Goal: Task Accomplishment & Management: Manage account settings

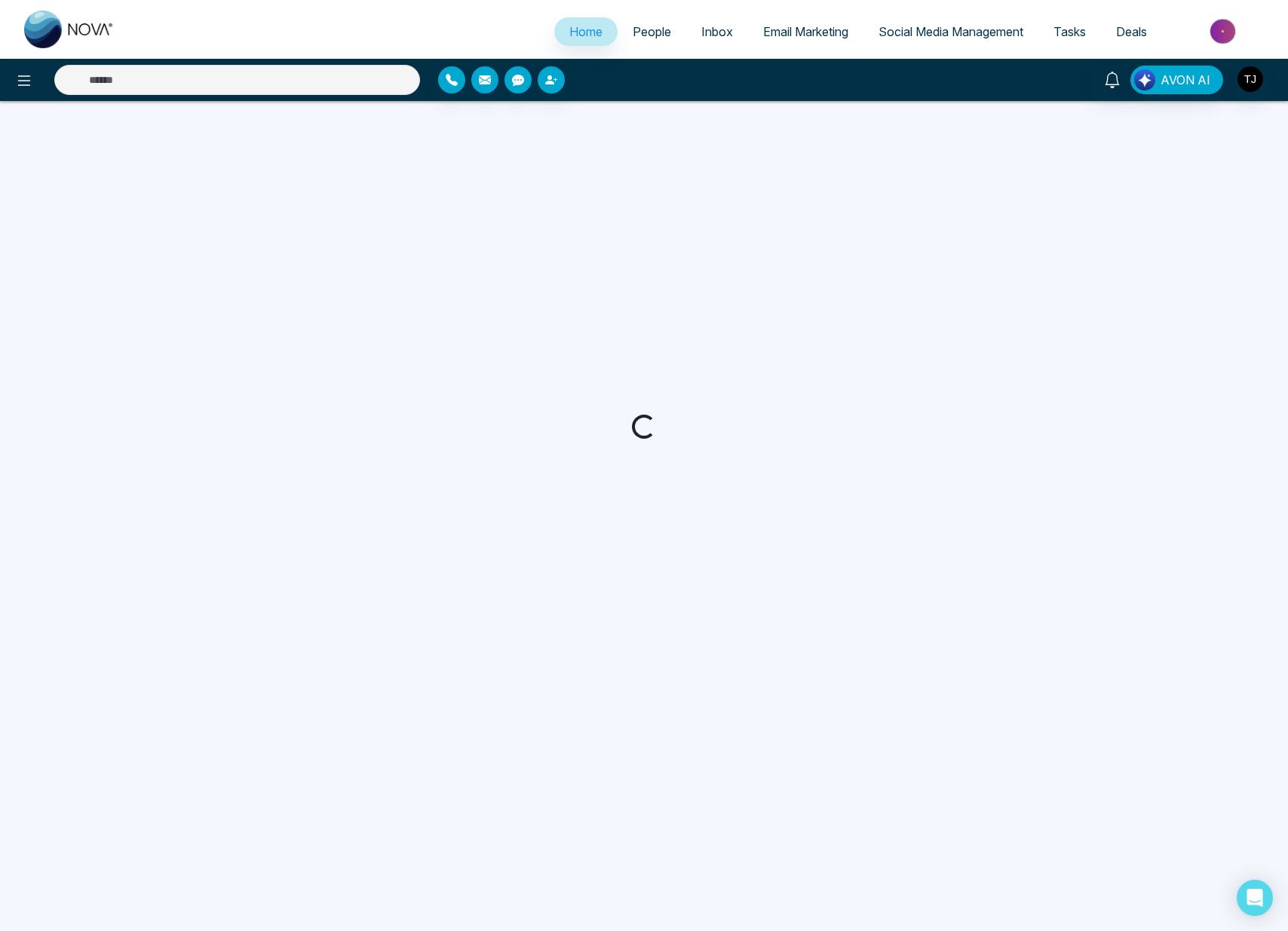
select select "*"
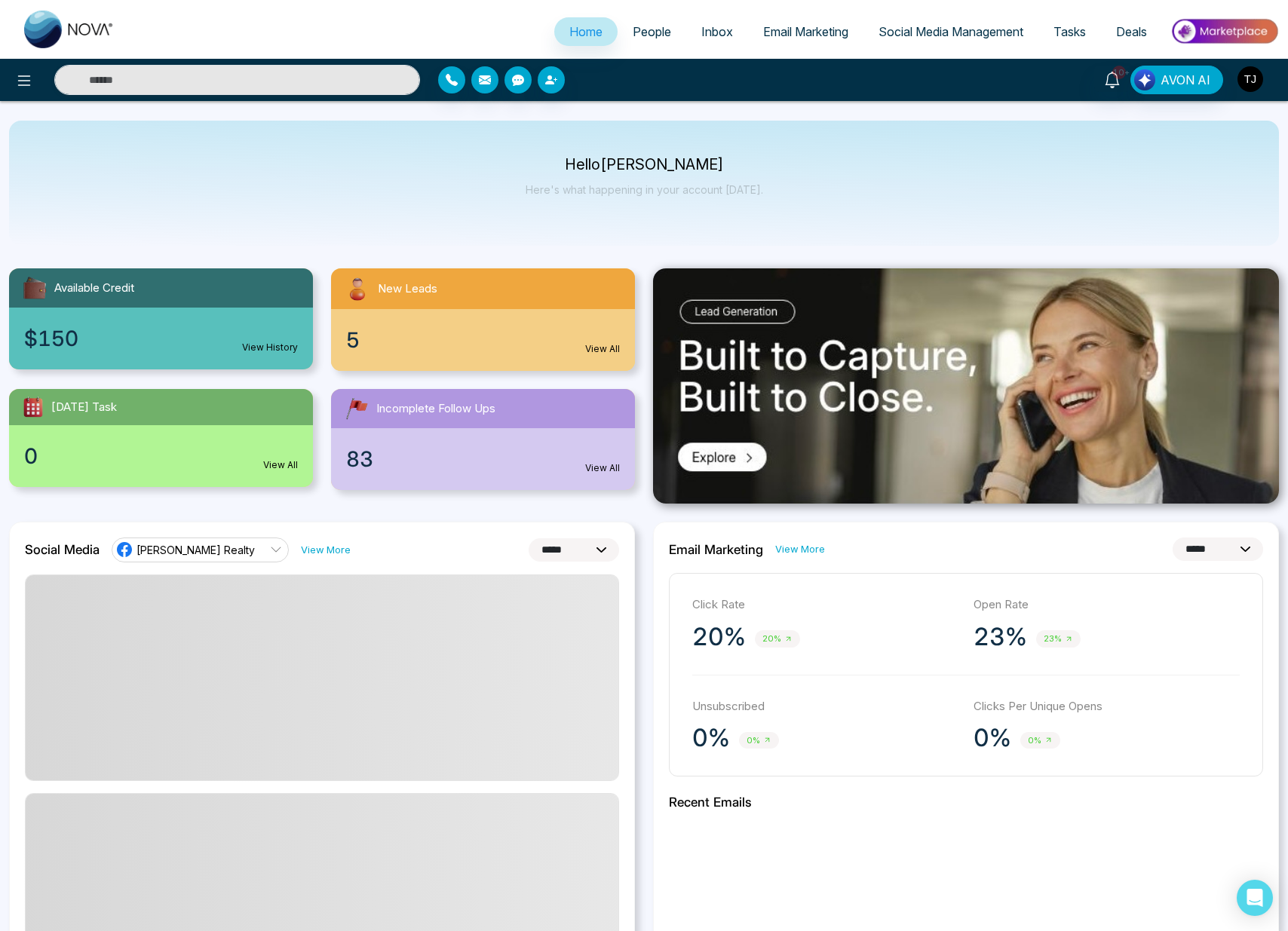
click at [1251, 82] on img "button" at bounding box center [1250, 79] width 26 height 26
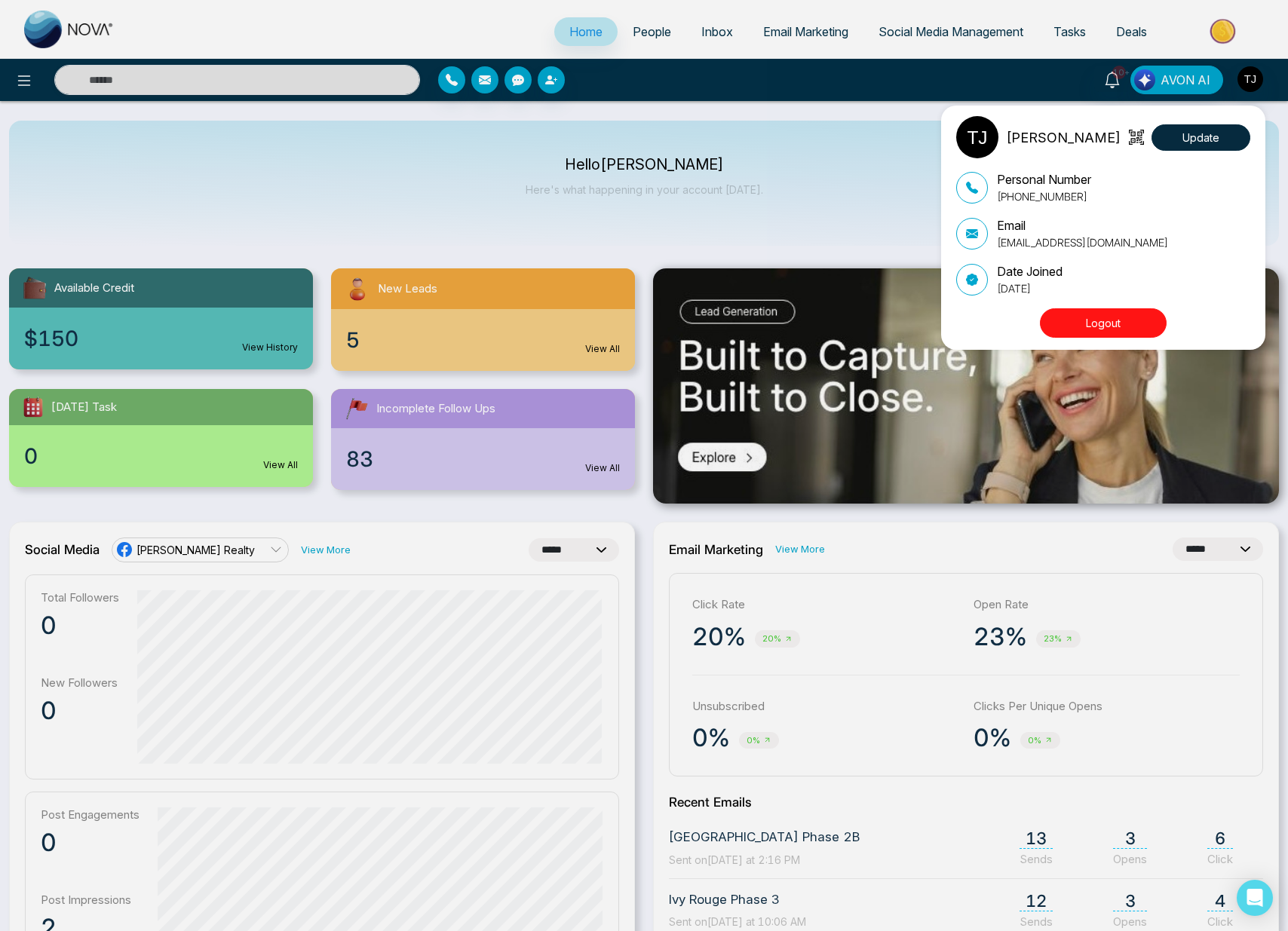
click at [1106, 317] on button "Logout" at bounding box center [1102, 323] width 127 height 30
